Goal: Check status: Check status

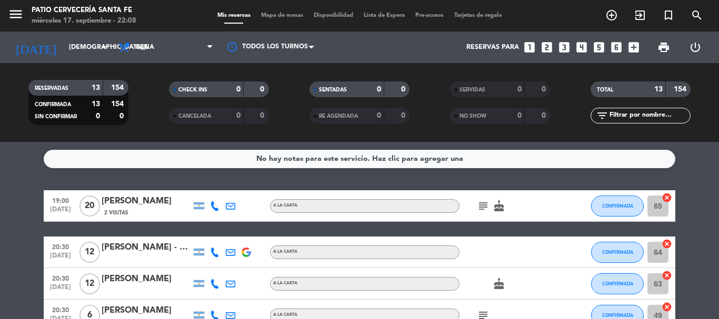
click at [484, 208] on icon "subject" at bounding box center [483, 206] width 13 height 13
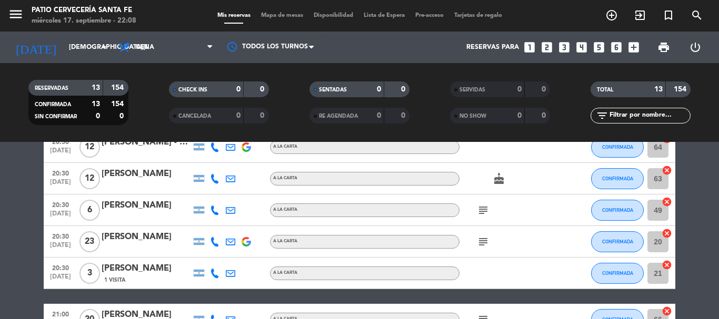
scroll to position [53, 0]
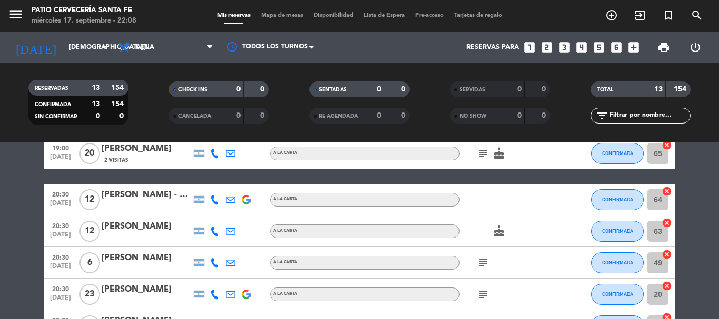
click at [496, 236] on icon "cake" at bounding box center [499, 231] width 13 height 13
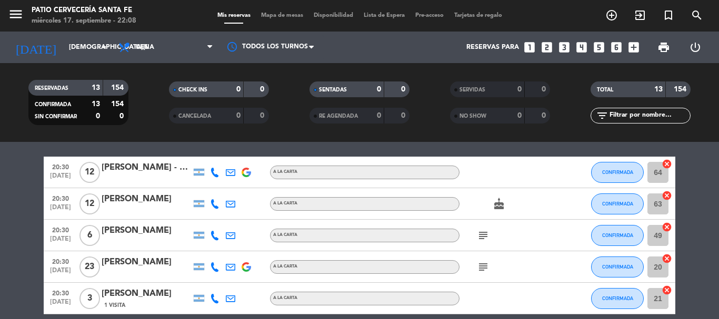
scroll to position [105, 0]
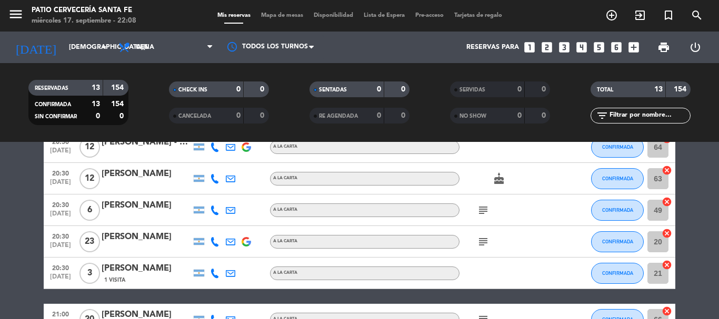
click at [484, 212] on icon "subject" at bounding box center [483, 210] width 13 height 13
click at [482, 247] on icon "subject" at bounding box center [483, 242] width 13 height 13
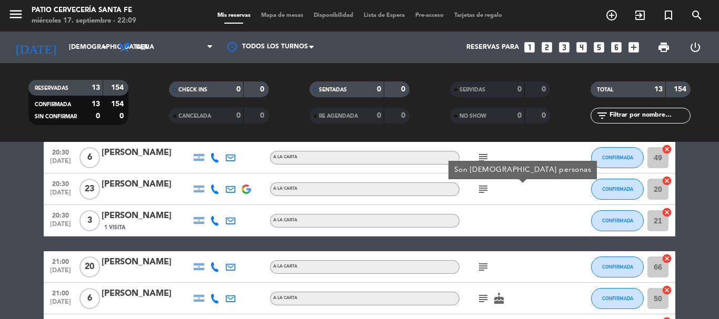
scroll to position [210, 0]
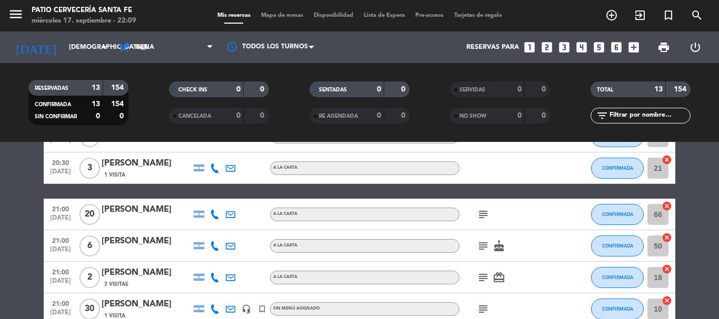
click at [488, 214] on icon "subject" at bounding box center [483, 214] width 13 height 13
click at [487, 253] on div "subject cake" at bounding box center [506, 245] width 95 height 31
click at [481, 252] on icon "subject" at bounding box center [483, 246] width 13 height 13
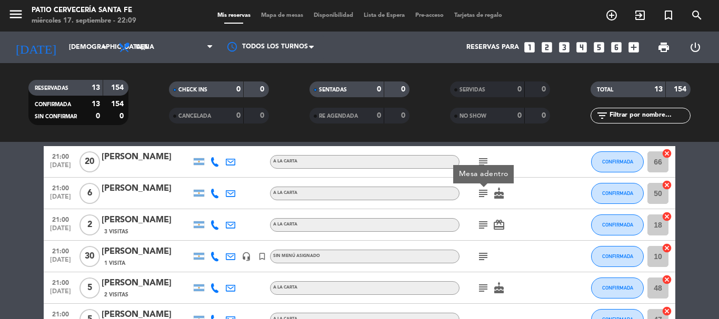
click at [483, 225] on icon "subject" at bounding box center [483, 225] width 13 height 13
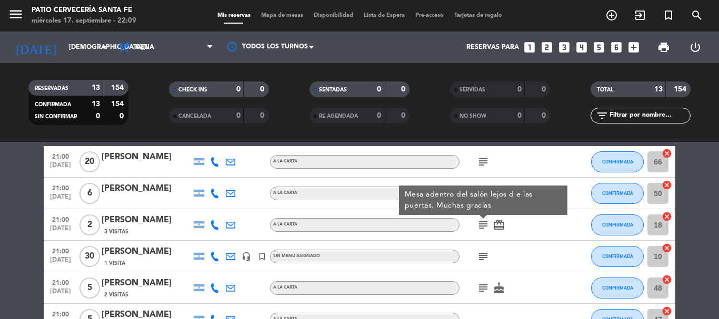
click at [486, 256] on icon "subject" at bounding box center [483, 256] width 13 height 13
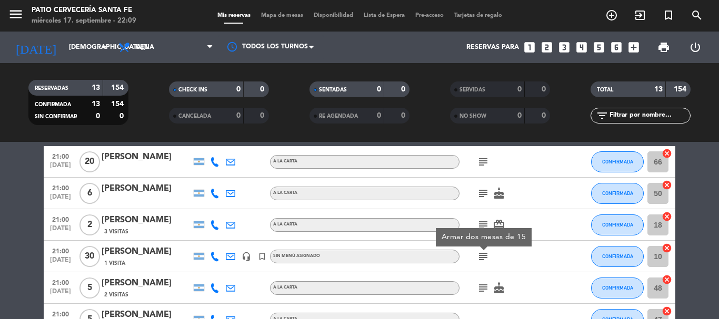
scroll to position [316, 0]
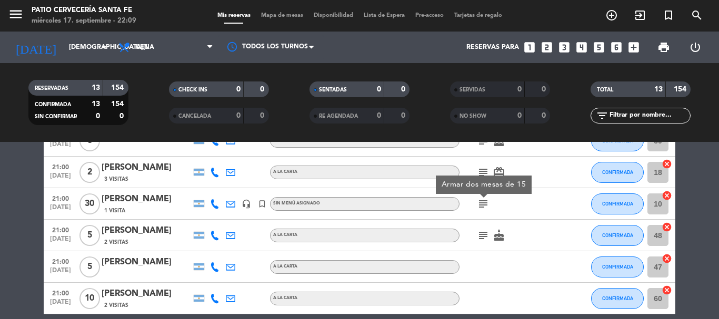
click at [488, 235] on icon "subject" at bounding box center [483, 235] width 13 height 13
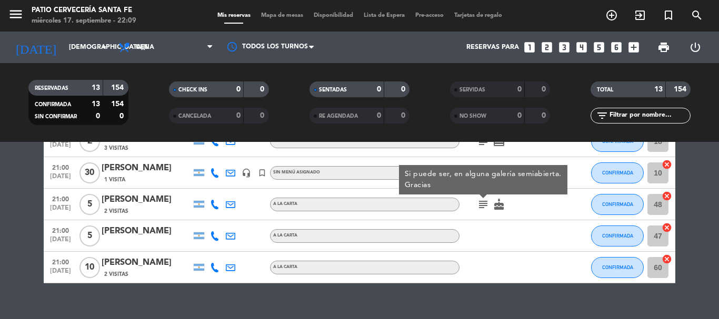
scroll to position [364, 0]
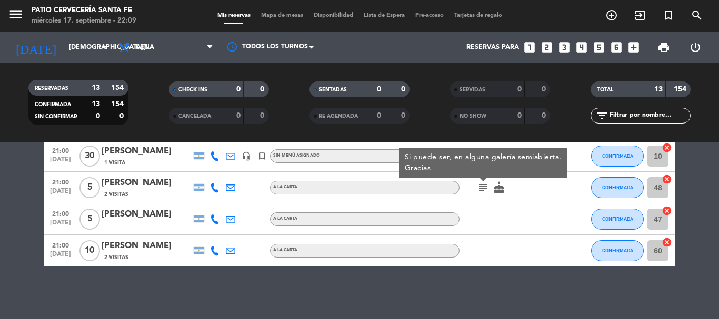
click at [483, 246] on div at bounding box center [506, 250] width 95 height 31
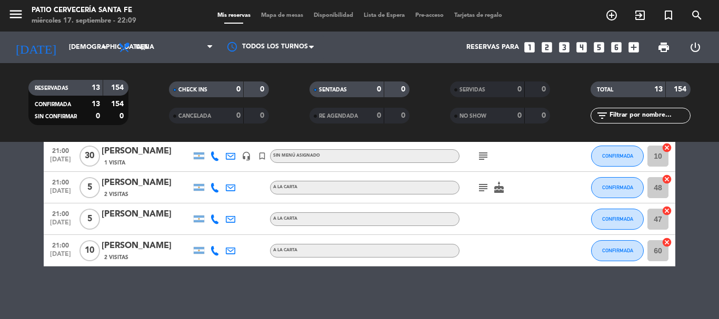
click at [483, 249] on div at bounding box center [506, 250] width 95 height 31
drag, startPoint x: 85, startPoint y: 244, endPoint x: 203, endPoint y: 262, distance: 119.2
click at [203, 262] on div "21:00 [DATE] [PERSON_NAME] 2 Visitas A LA CARTA CONFIRMADA 60 cancel" at bounding box center [359, 251] width 631 height 32
click at [203, 262] on div at bounding box center [199, 250] width 16 height 31
click at [205, 263] on div at bounding box center [199, 250] width 16 height 31
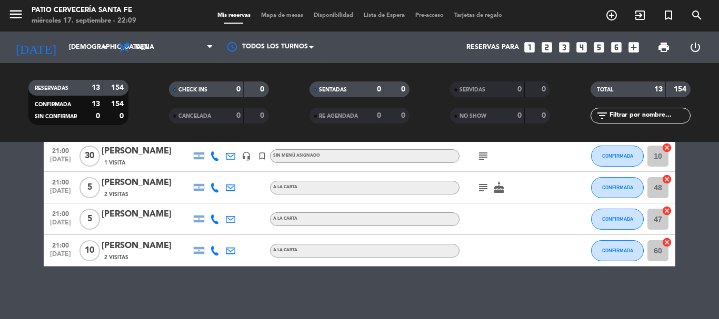
click at [205, 263] on div at bounding box center [199, 250] width 16 height 31
